Goal: Task Accomplishment & Management: Manage account settings

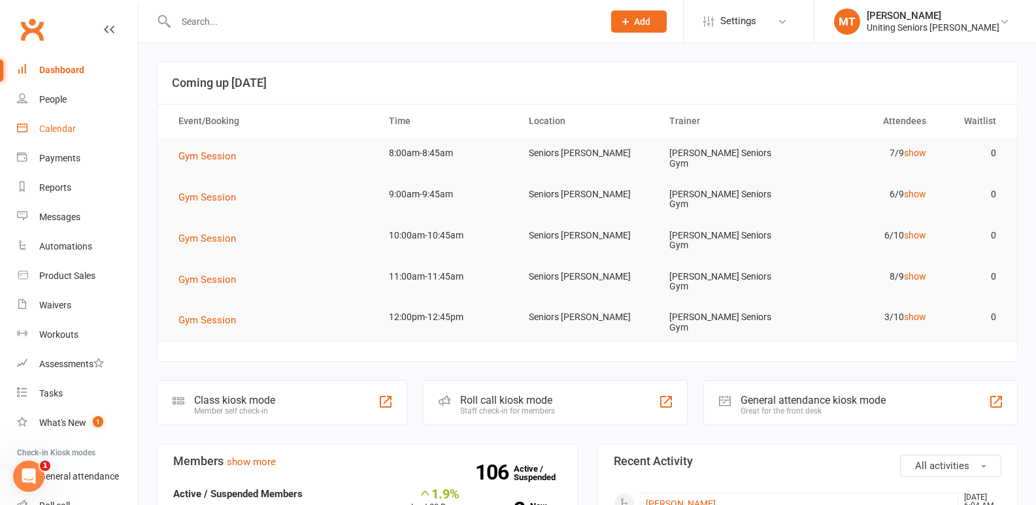
click at [69, 133] on div "Calendar" at bounding box center [57, 129] width 37 height 10
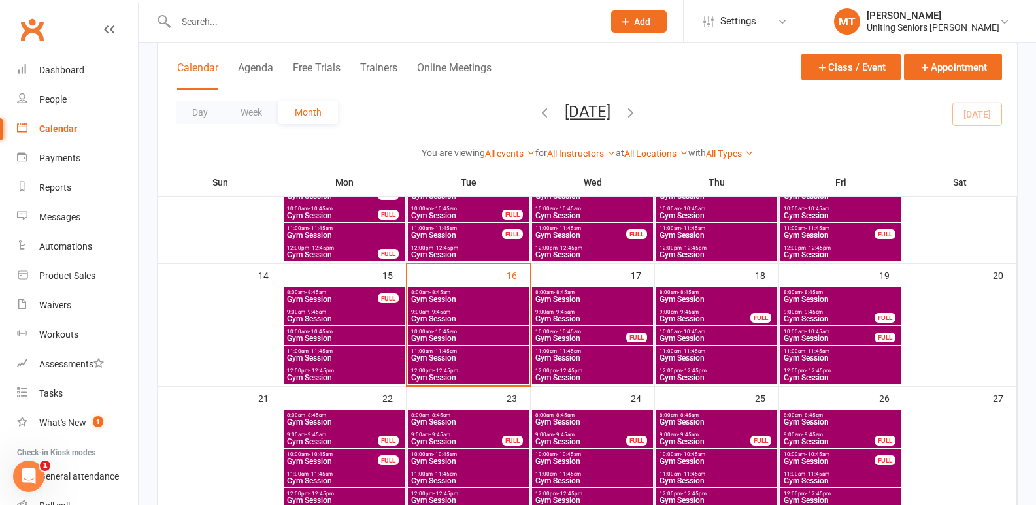
scroll to position [261, 0]
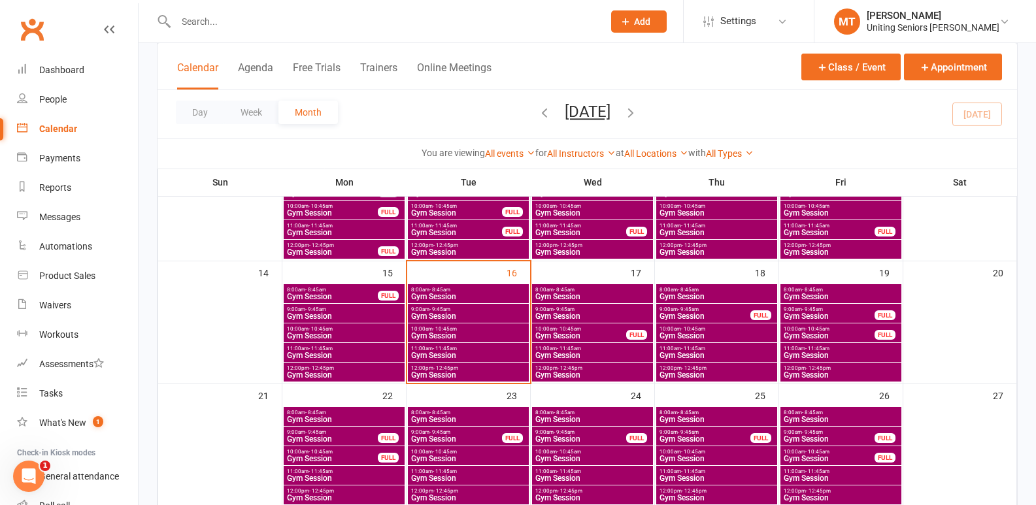
click at [471, 298] on span "Gym Session" at bounding box center [469, 297] width 116 height 8
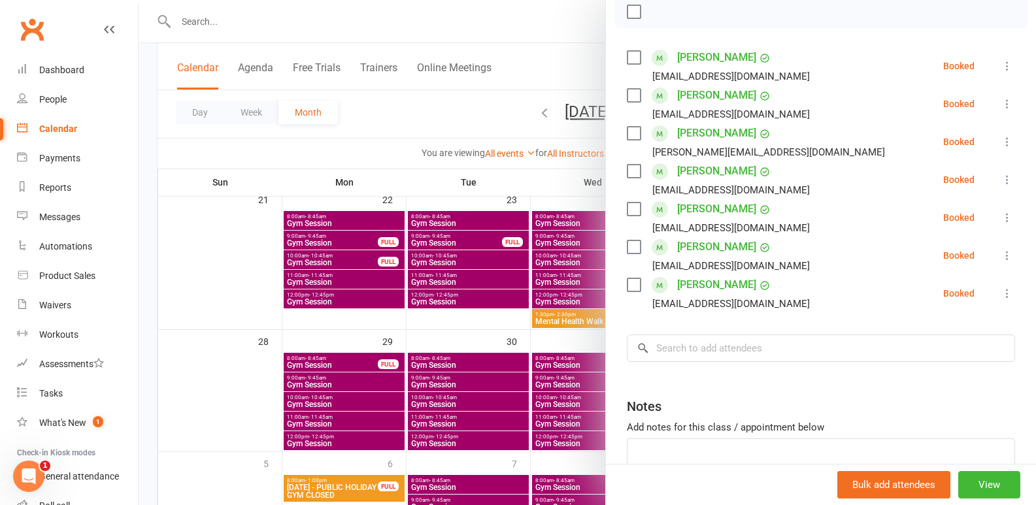
scroll to position [131, 0]
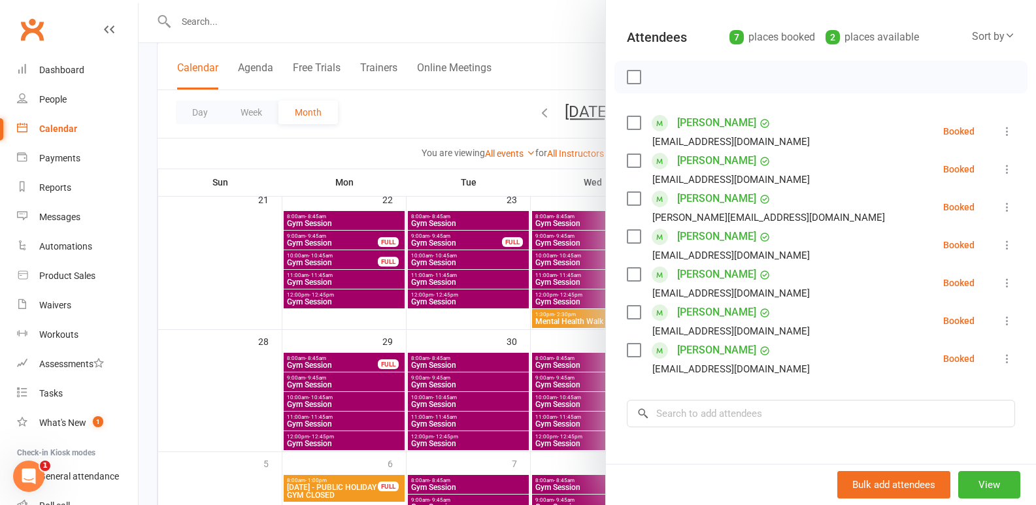
click at [406, 337] on div at bounding box center [587, 252] width 897 height 505
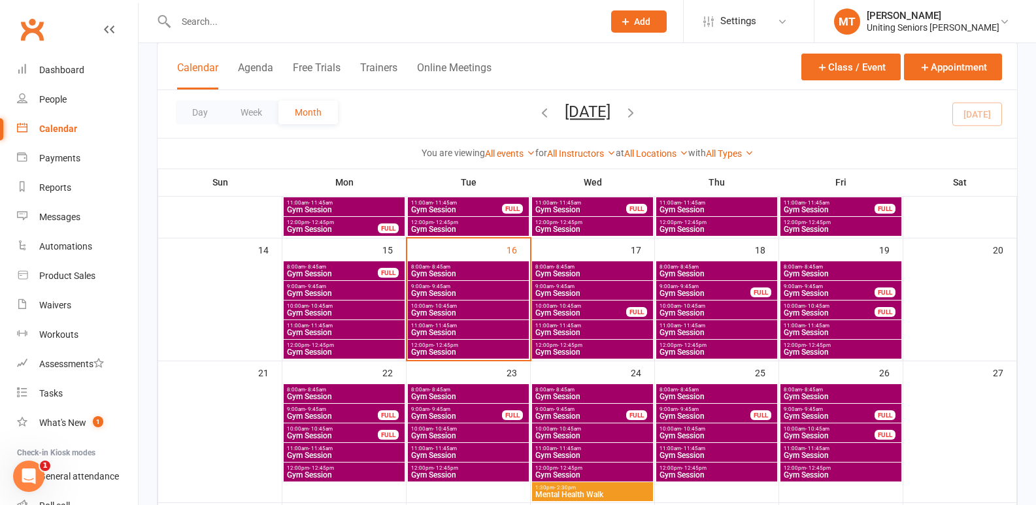
scroll to position [261, 0]
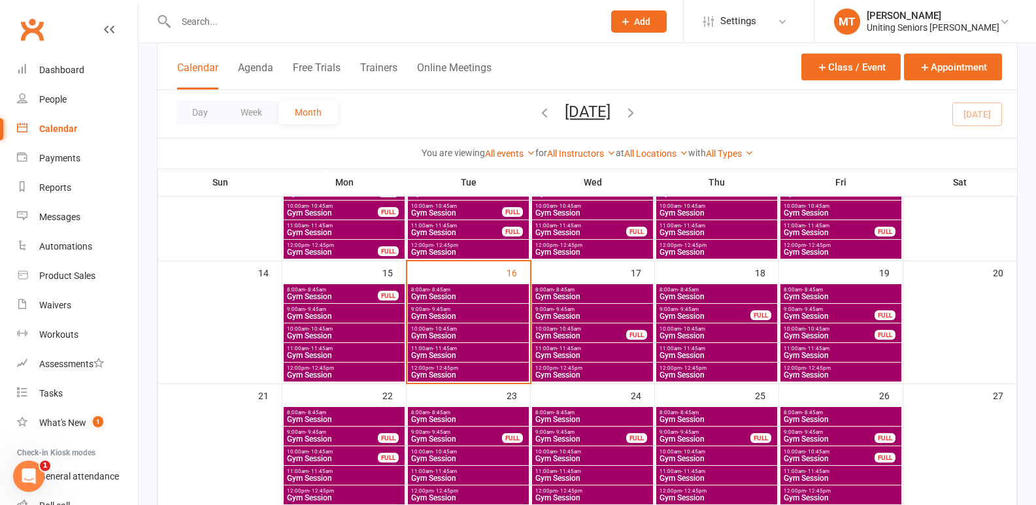
click at [471, 292] on span "8:00am - 8:45am" at bounding box center [469, 290] width 116 height 6
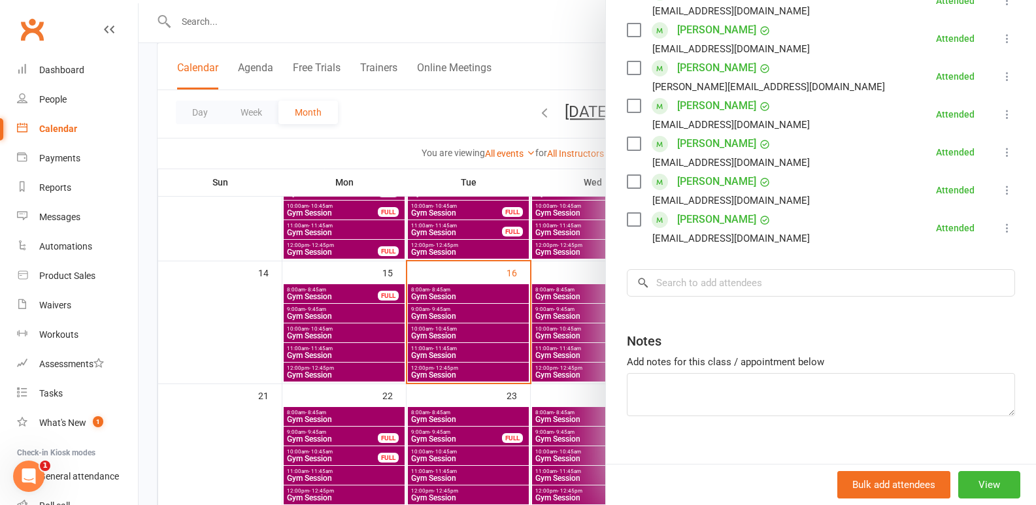
click at [501, 192] on div at bounding box center [587, 252] width 897 height 505
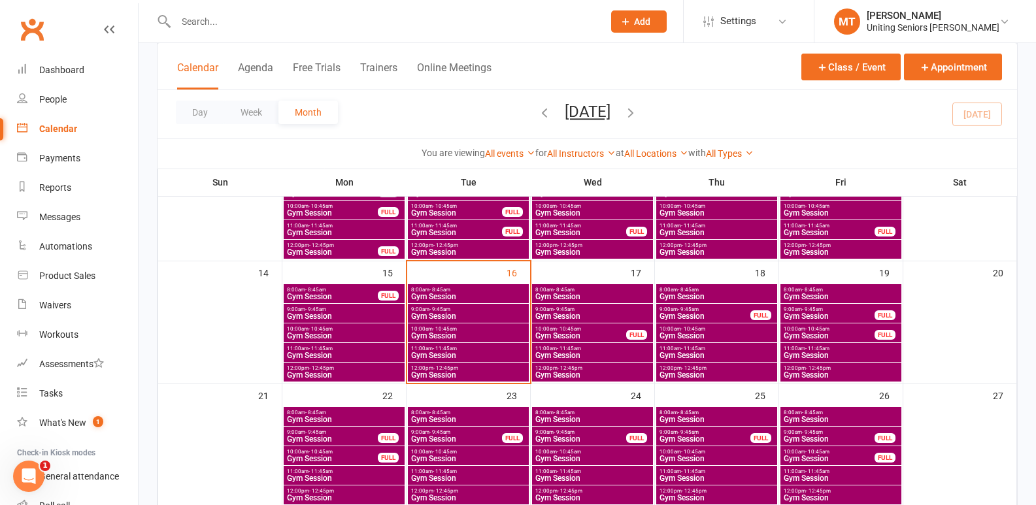
click at [502, 315] on span "Gym Session" at bounding box center [469, 316] width 116 height 8
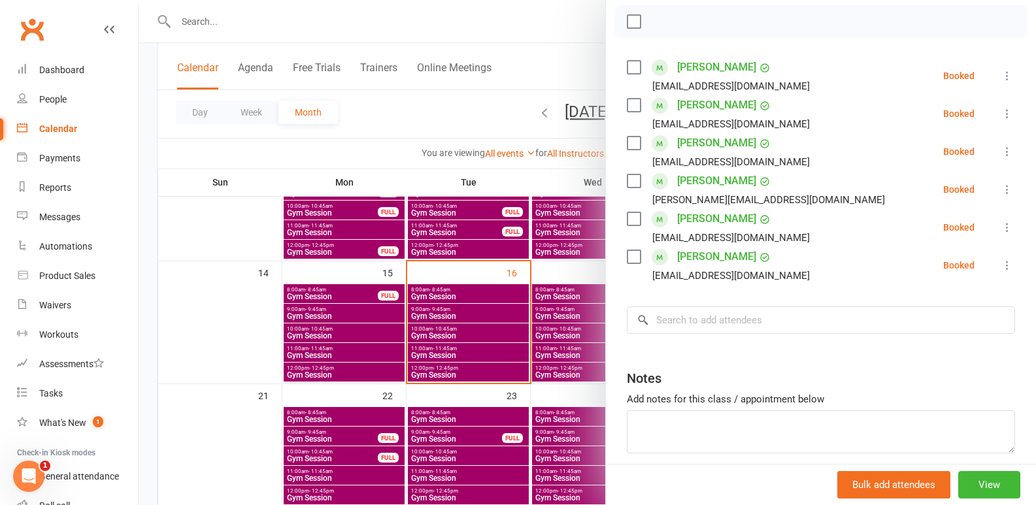
scroll to position [196, 0]
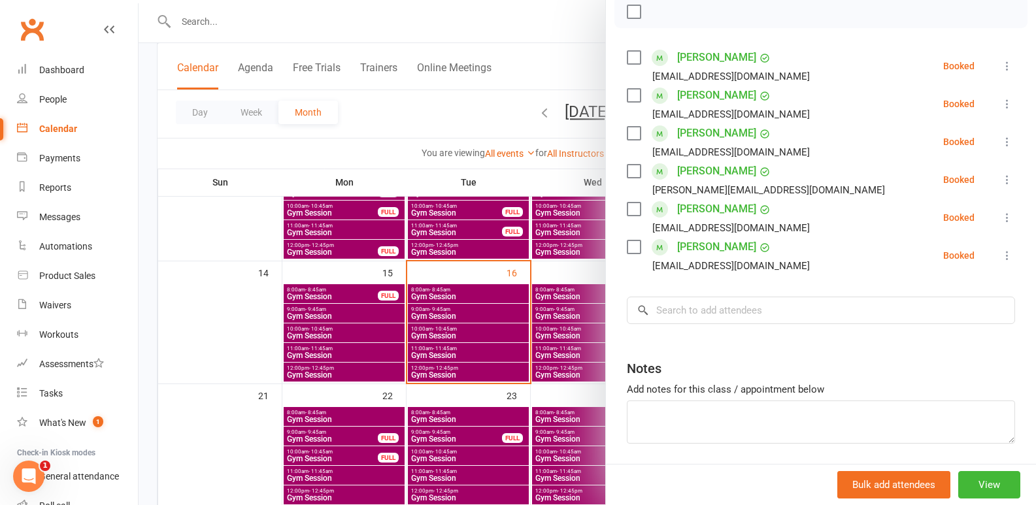
click at [582, 342] on div at bounding box center [587, 252] width 897 height 505
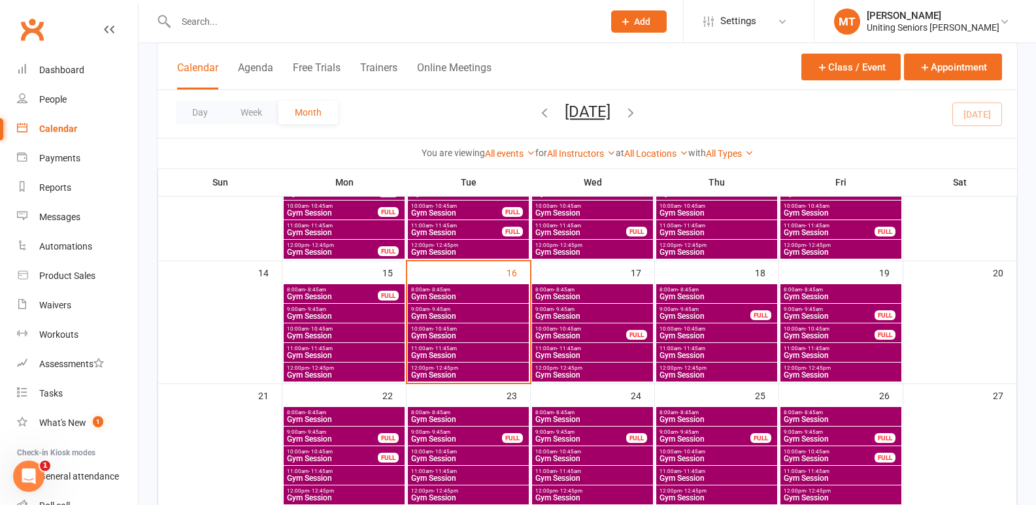
click at [495, 371] on span "Gym Session" at bounding box center [469, 375] width 116 height 8
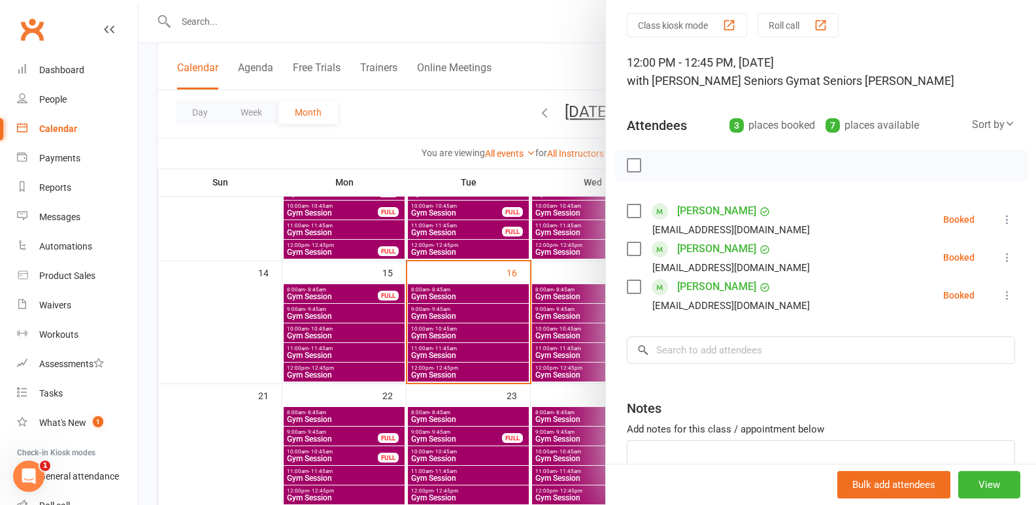
scroll to position [65, 0]
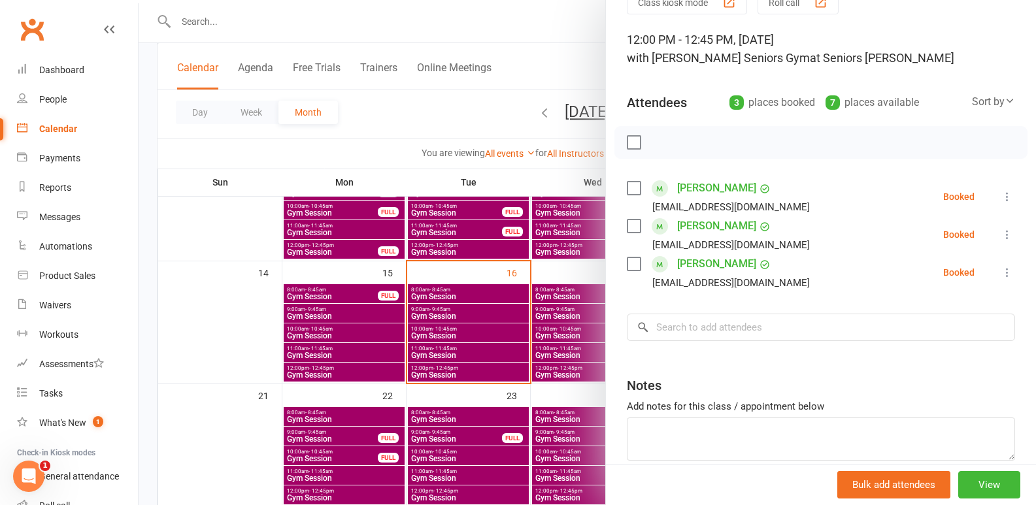
click at [542, 323] on div at bounding box center [587, 252] width 897 height 505
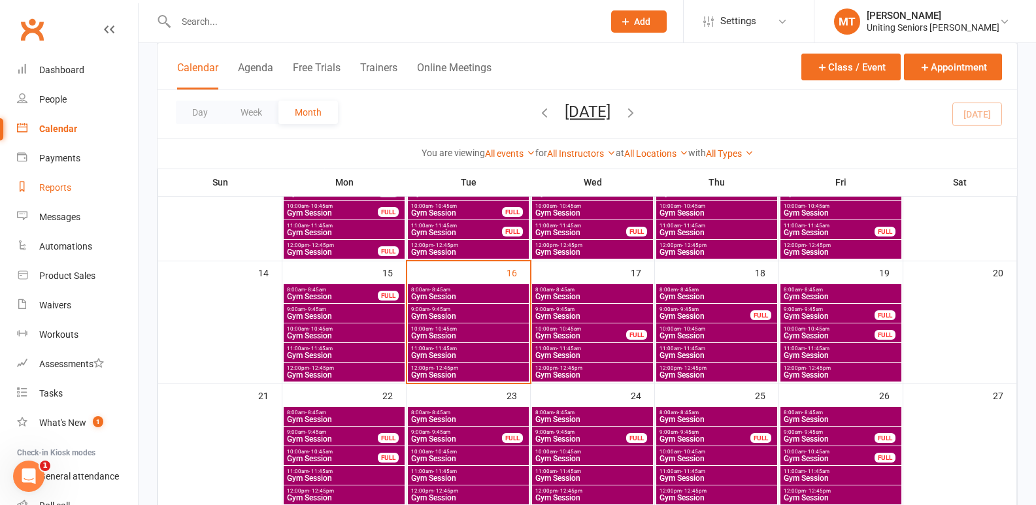
click at [62, 186] on div "Reports" at bounding box center [55, 187] width 32 height 10
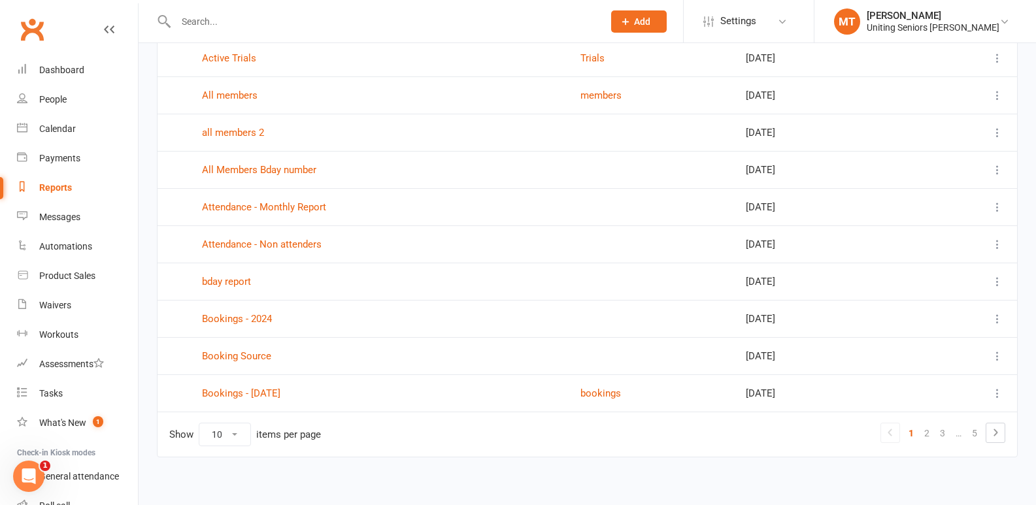
scroll to position [146, 0]
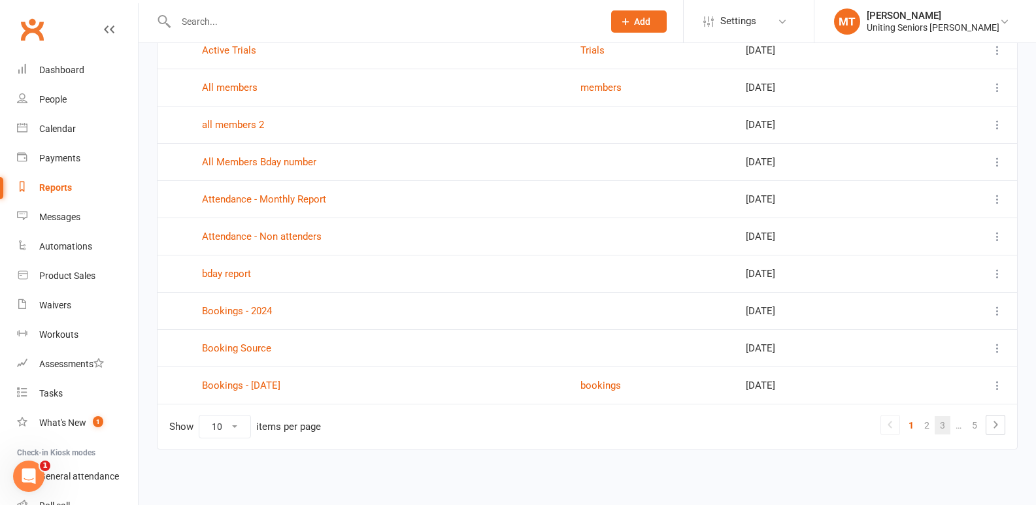
click at [935, 428] on link "3" at bounding box center [943, 425] width 16 height 18
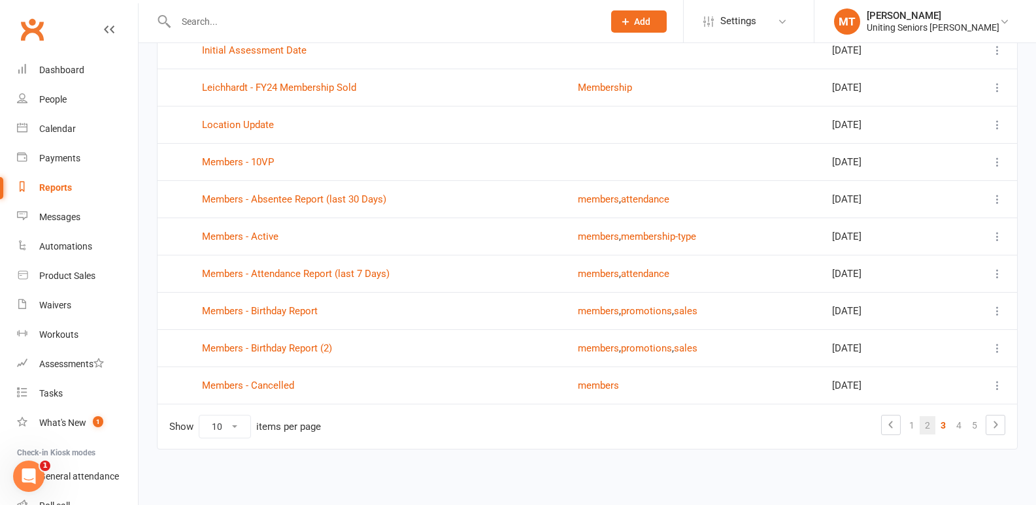
click at [931, 428] on link "2" at bounding box center [928, 425] width 16 height 18
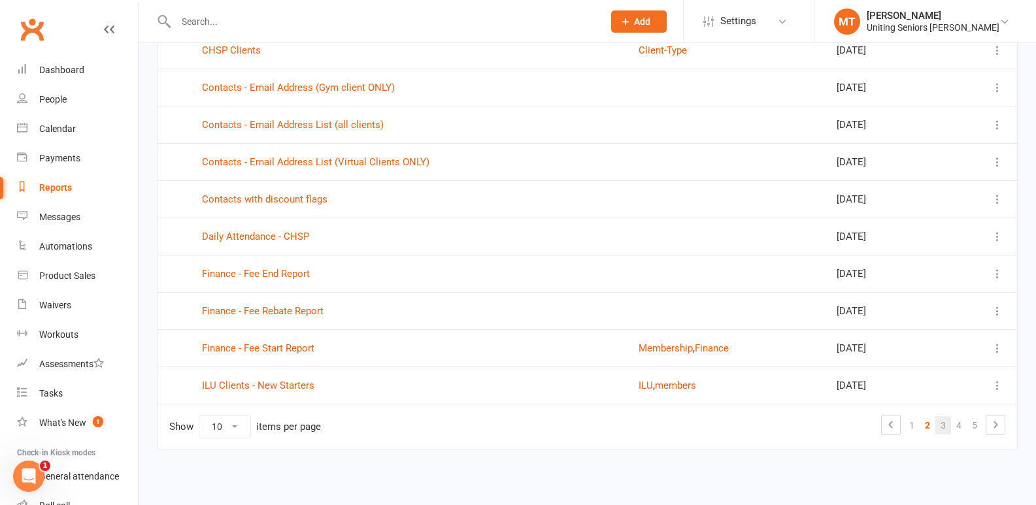
click at [937, 429] on link "3" at bounding box center [943, 425] width 16 height 18
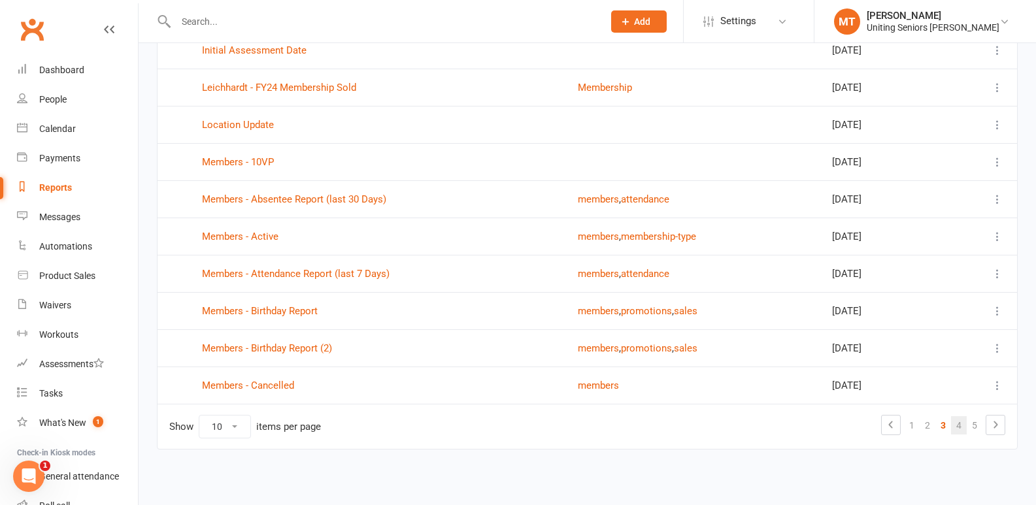
click at [958, 426] on link "4" at bounding box center [959, 425] width 16 height 18
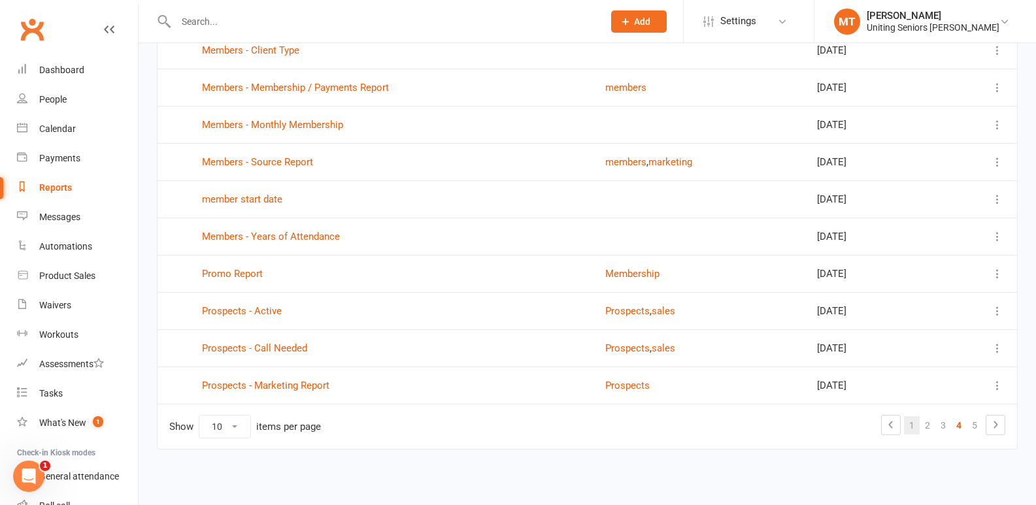
click at [909, 428] on link "1" at bounding box center [912, 425] width 16 height 18
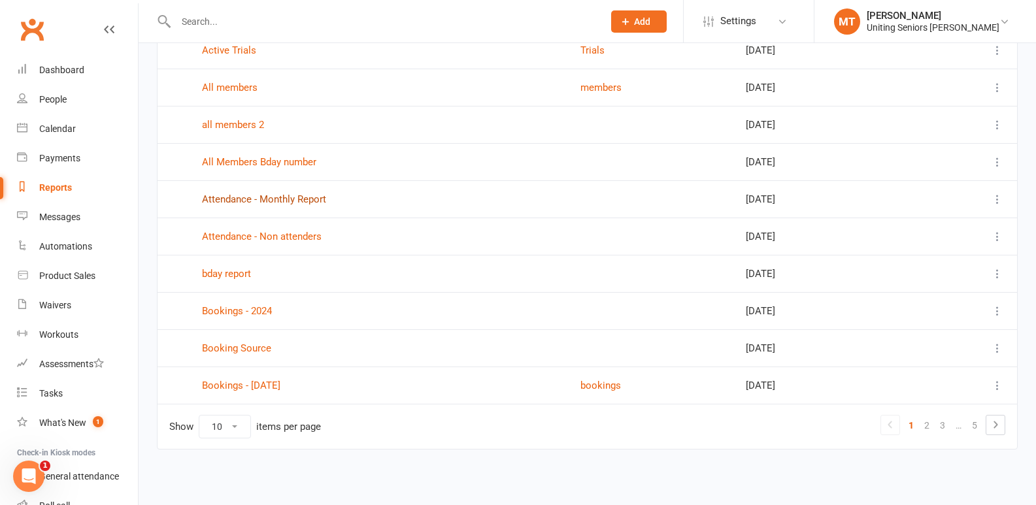
click at [281, 195] on link "Attendance - Monthly Report" at bounding box center [264, 199] width 124 height 12
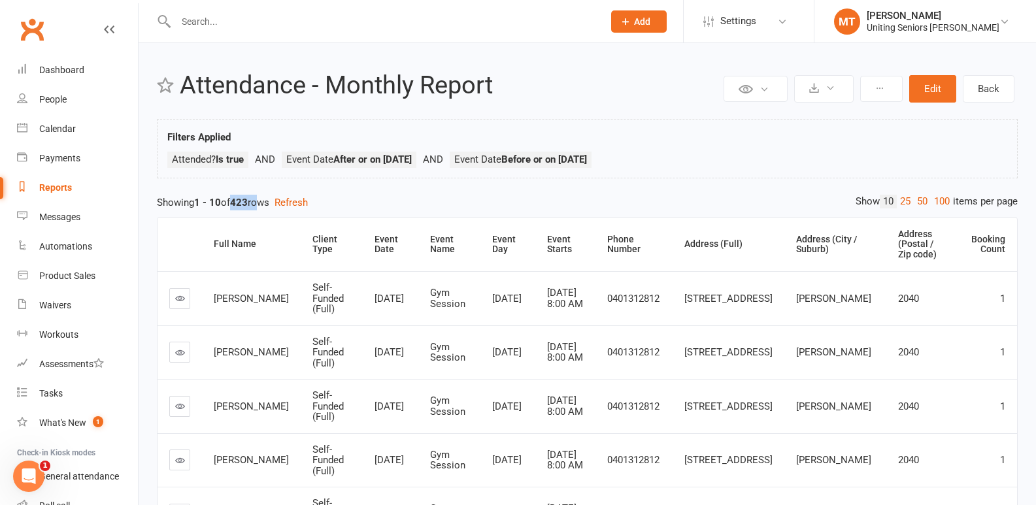
drag, startPoint x: 237, startPoint y: 203, endPoint x: 266, endPoint y: 203, distance: 28.8
click at [266, 203] on div "Showing 1 - 10 of 423 rows Refresh" at bounding box center [587, 203] width 861 height 16
click at [56, 126] on div "Calendar" at bounding box center [57, 129] width 37 height 10
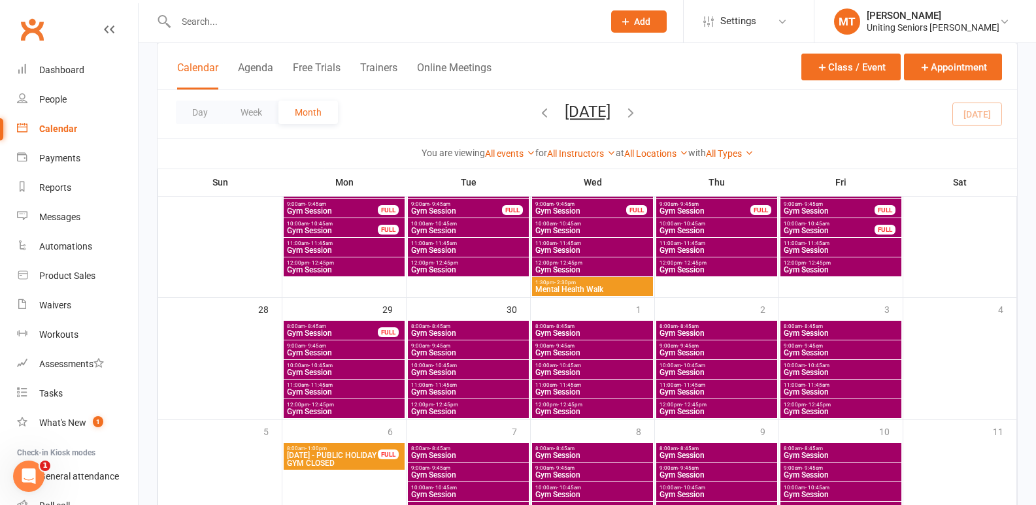
scroll to position [523, 0]
